Goal: Use online tool/utility: Utilize a website feature to perform a specific function

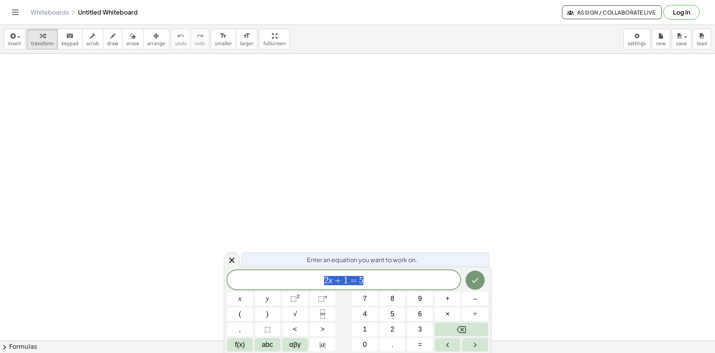
scroll to position [46, 4]
click at [475, 278] on icon "Done" at bounding box center [475, 279] width 9 height 9
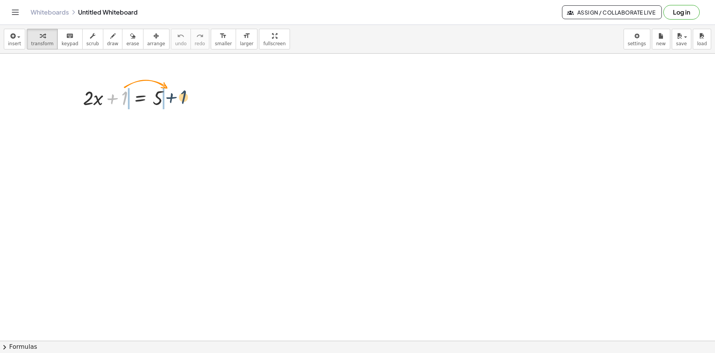
drag, startPoint x: 125, startPoint y: 95, endPoint x: 186, endPoint y: 95, distance: 61.2
click at [140, 98] on div "+ 1 + · 2 · x + 1 = 5" at bounding box center [140, 98] width 0 height 0
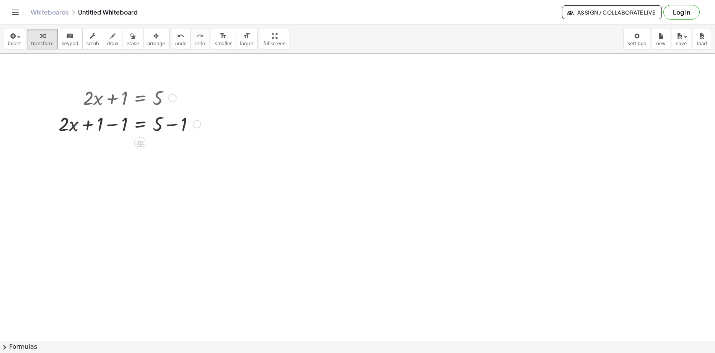
click at [107, 126] on div at bounding box center [130, 123] width 150 height 26
click at [107, 126] on div at bounding box center [142, 123] width 126 height 26
click at [175, 149] on div at bounding box center [130, 149] width 150 height 26
click at [140, 150] on div "· 2 · x = 5 + − 1" at bounding box center [140, 150] width 0 height 0
drag, startPoint x: 113, startPoint y: 152, endPoint x: 164, endPoint y: 162, distance: 52.4
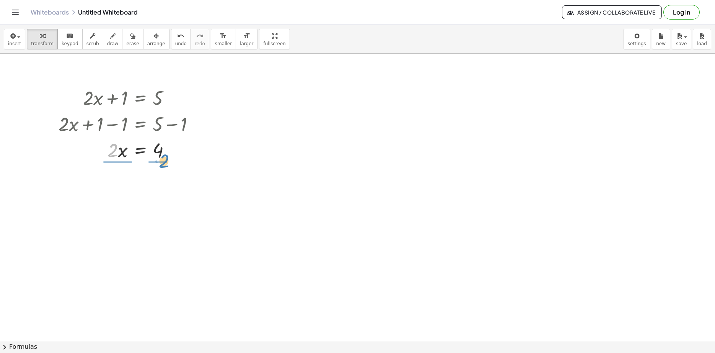
click at [140, 150] on div "· 2 · 2 · x = 4" at bounding box center [140, 150] width 0 height 0
click at [114, 186] on div at bounding box center [130, 181] width 150 height 38
click at [162, 222] on div at bounding box center [130, 220] width 150 height 38
click at [162, 222] on div at bounding box center [130, 219] width 150 height 25
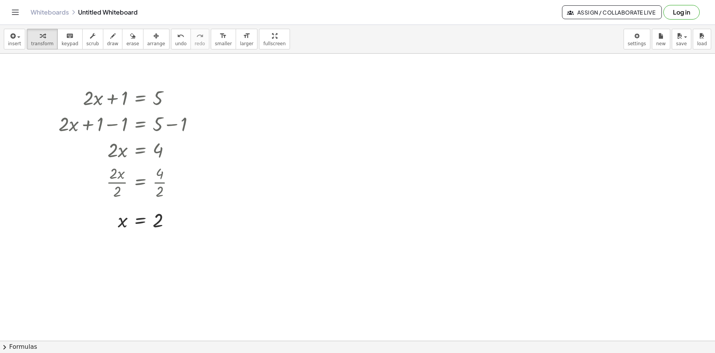
click at [681, 14] on button "Log in" at bounding box center [682, 12] width 36 height 15
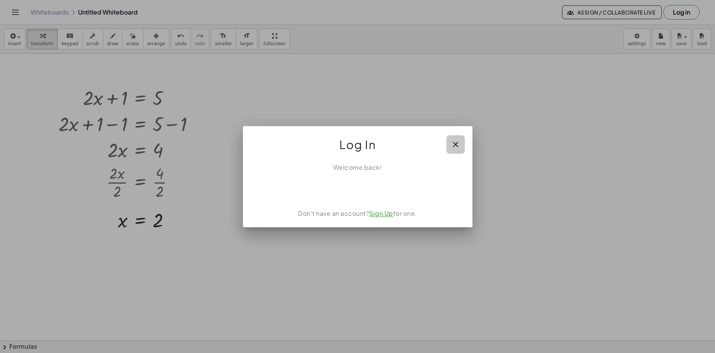
click at [454, 141] on icon "button" at bounding box center [455, 144] width 9 height 9
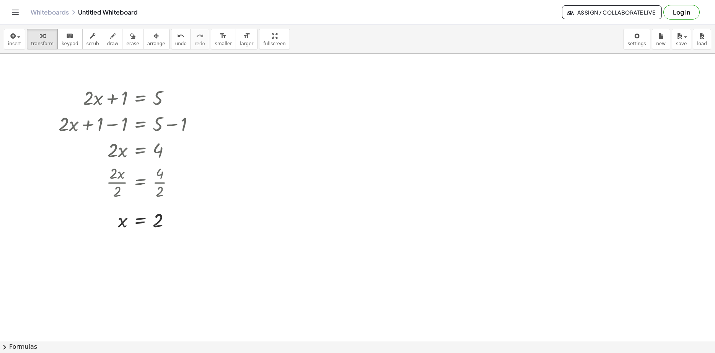
click at [601, 14] on span "Assign / Collaborate Live" at bounding box center [612, 12] width 87 height 7
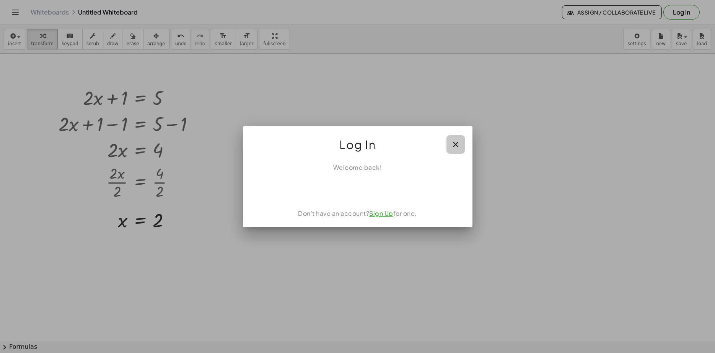
click at [456, 144] on icon "button" at bounding box center [455, 144] width 9 height 9
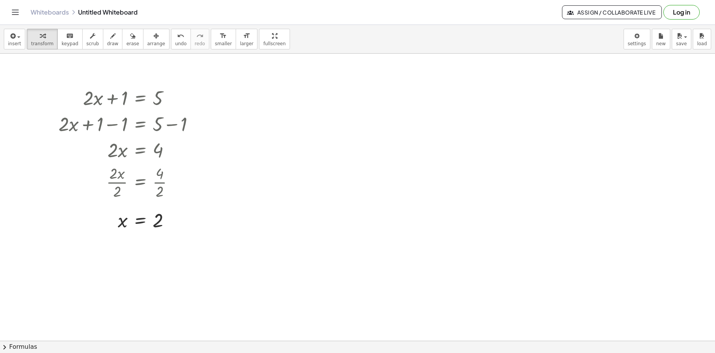
click at [674, 15] on button "Log in" at bounding box center [682, 12] width 36 height 15
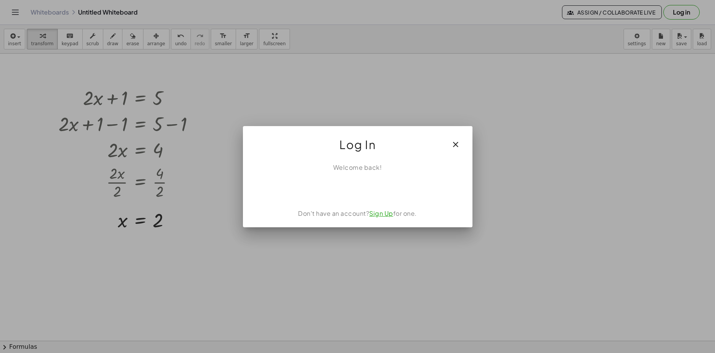
click at [366, 188] on div "Prisijungimas naudojant „Google“. Atidaroma naujame skirtuke" at bounding box center [358, 188] width 108 height 17
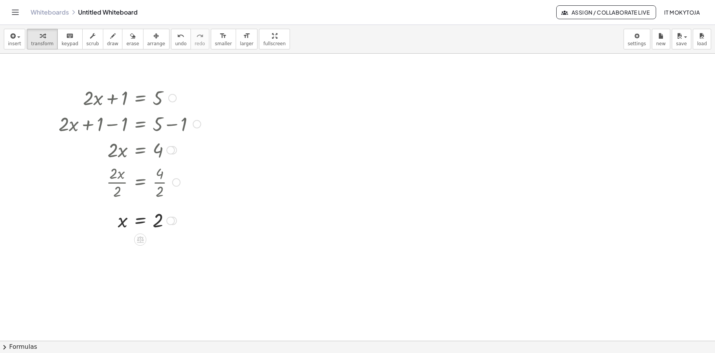
click at [173, 97] on div at bounding box center [172, 98] width 8 height 8
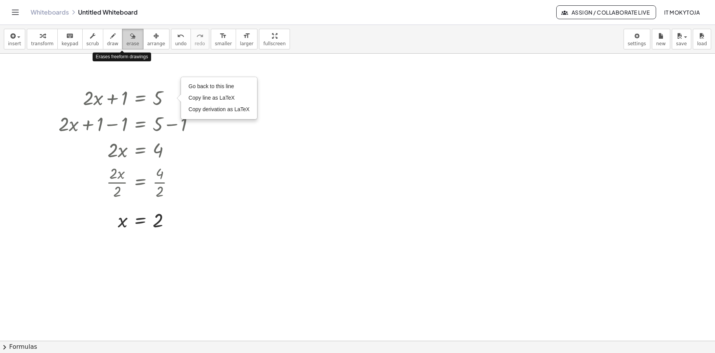
click at [130, 40] on icon "button" at bounding box center [132, 35] width 5 height 9
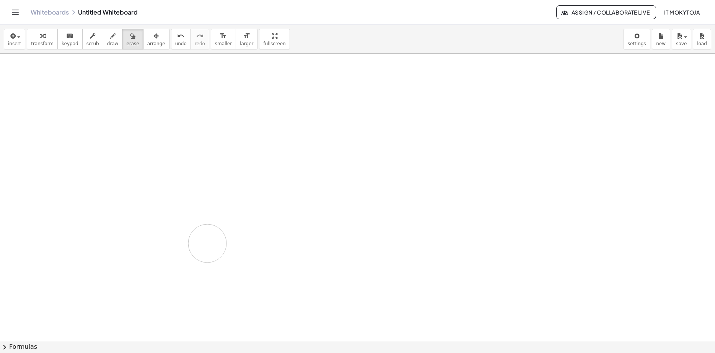
drag, startPoint x: 116, startPoint y: 92, endPoint x: 207, endPoint y: 243, distance: 176.2
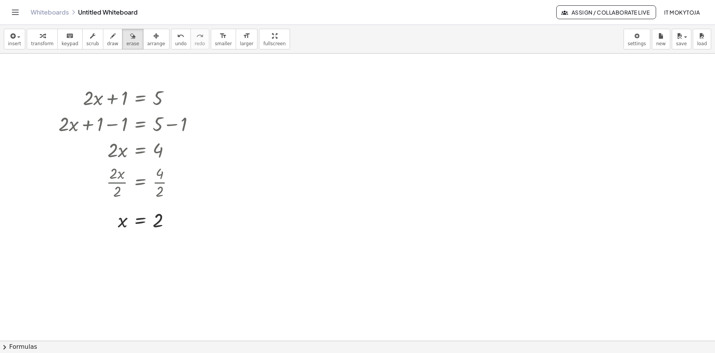
drag, startPoint x: 157, startPoint y: 220, endPoint x: 79, endPoint y: 194, distance: 82.2
click at [635, 41] on body "Graspable Math Activities Get Started Activity Bank Assigned Work Classes White…" at bounding box center [357, 176] width 715 height 353
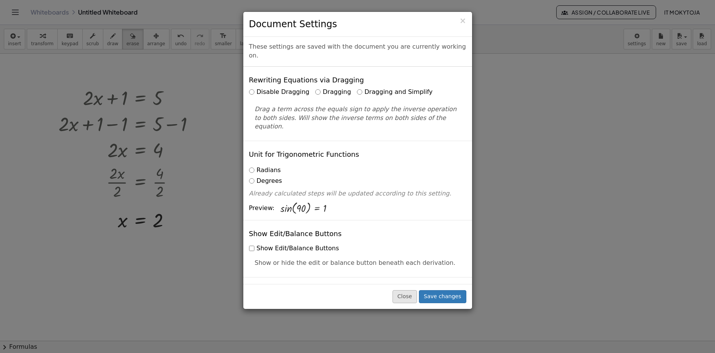
click at [408, 295] on button "Close" at bounding box center [405, 296] width 24 height 13
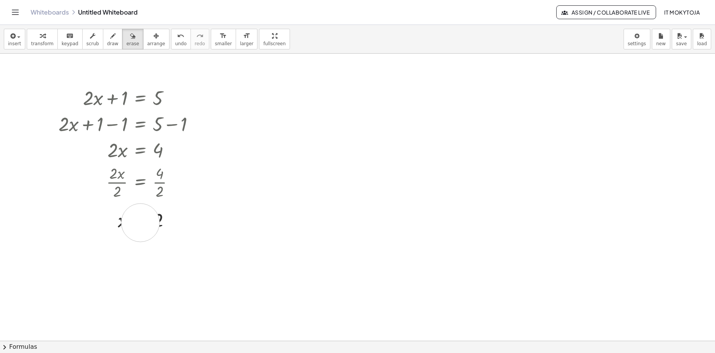
click at [36, 39] on div "button" at bounding box center [42, 35] width 23 height 9
click at [172, 99] on div "Go back to this line Copy line as LaTeX Copy derivation as LaTeX" at bounding box center [172, 98] width 8 height 8
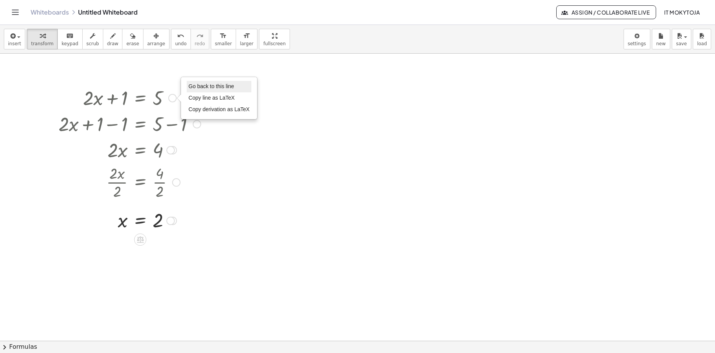
click at [212, 87] on span "Go back to this line" at bounding box center [212, 86] width 46 height 6
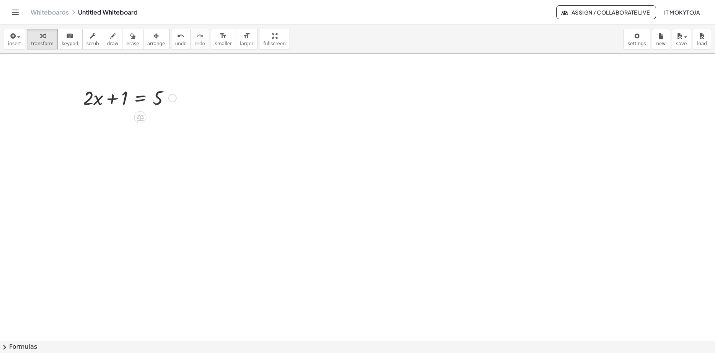
click at [173, 99] on div "Go back to this line Copy line as LaTeX Copy derivation as LaTeX" at bounding box center [172, 98] width 8 height 8
click at [85, 97] on div at bounding box center [129, 97] width 101 height 26
click at [94, 99] on div at bounding box center [129, 97] width 101 height 26
click at [176, 97] on div "Fix a mistake Transform line Copy line as LaTeX Copy derivation as LaTeX Expand…" at bounding box center [172, 98] width 8 height 8
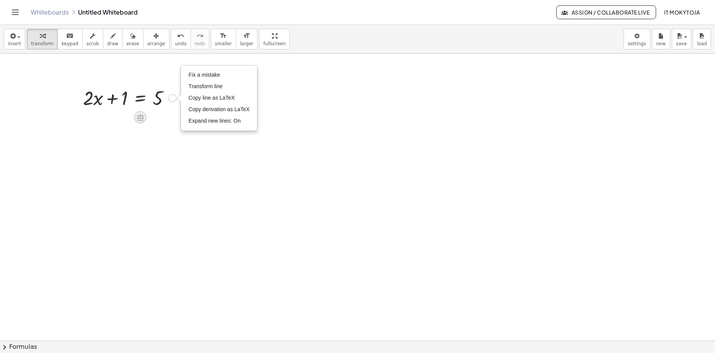
click at [140, 118] on icon at bounding box center [140, 117] width 7 height 7
click at [172, 116] on icon at bounding box center [171, 117] width 7 height 7
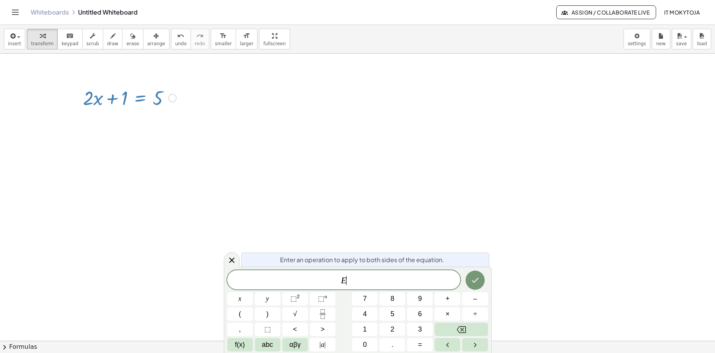
scroll to position [7, 0]
click at [231, 260] on icon at bounding box center [231, 259] width 9 height 9
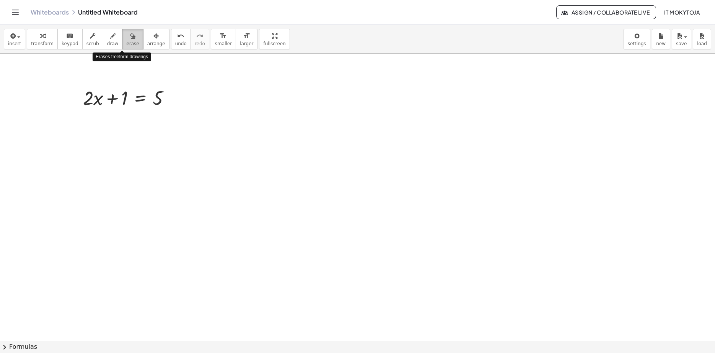
click at [126, 43] on span "erase" at bounding box center [132, 43] width 13 height 5
drag, startPoint x: 175, startPoint y: 100, endPoint x: 47, endPoint y: 94, distance: 127.6
click at [153, 35] on icon "button" at bounding box center [155, 35] width 5 height 9
